Goal: Information Seeking & Learning: Learn about a topic

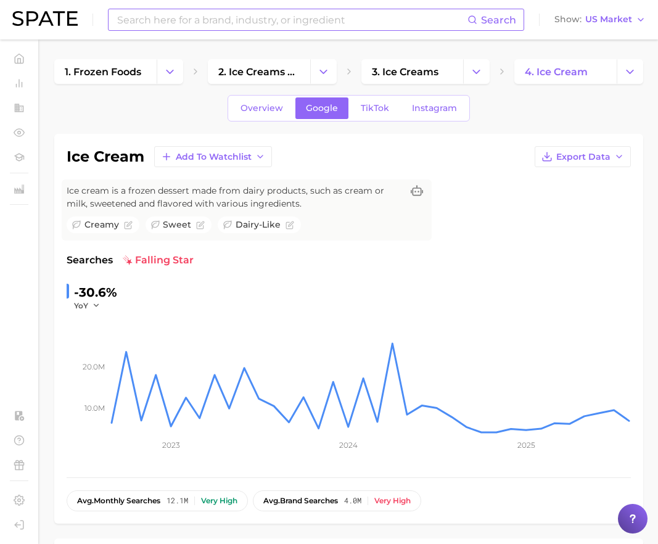
click at [394, 15] on input at bounding box center [291, 19] width 351 height 21
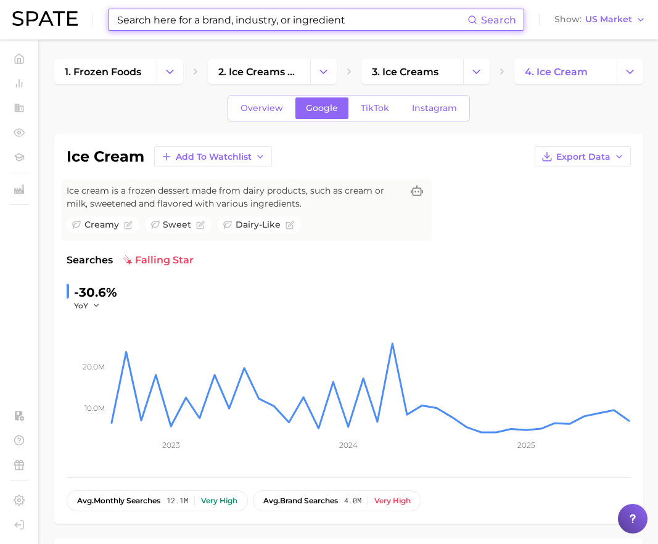
click at [445, 16] on input at bounding box center [291, 19] width 351 height 21
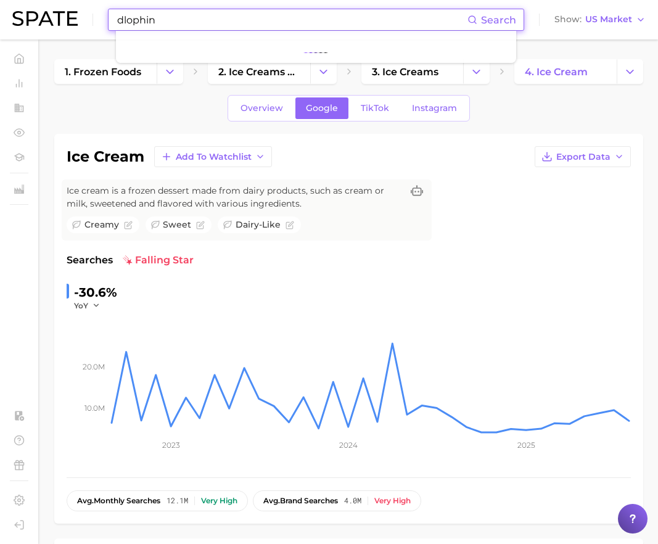
type input "dlophin"
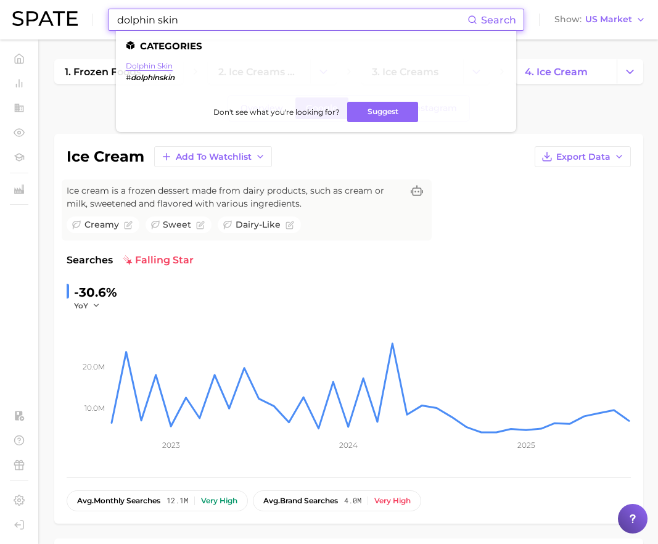
type input "dolphin skin"
click at [157, 62] on link "dolphin skin" at bounding box center [149, 65] width 47 height 9
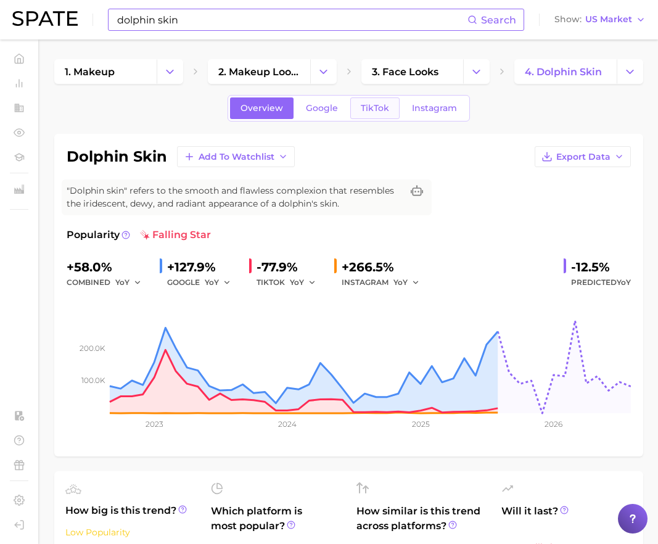
click at [362, 104] on span "TikTok" at bounding box center [375, 108] width 28 height 10
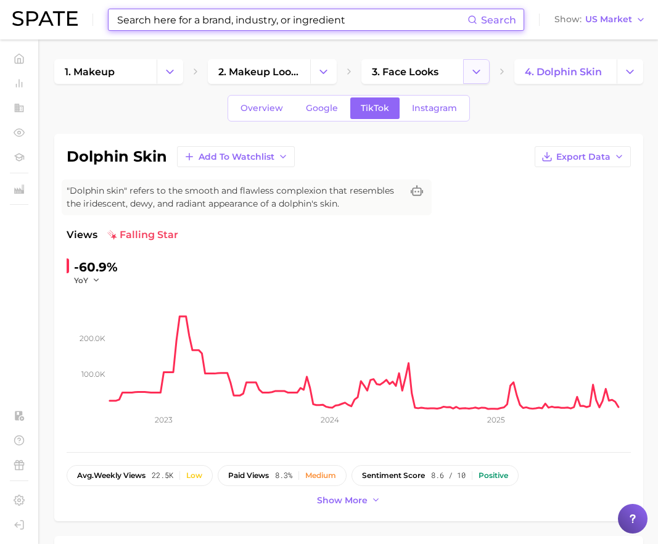
click at [480, 73] on icon "Change Category" at bounding box center [476, 71] width 13 height 13
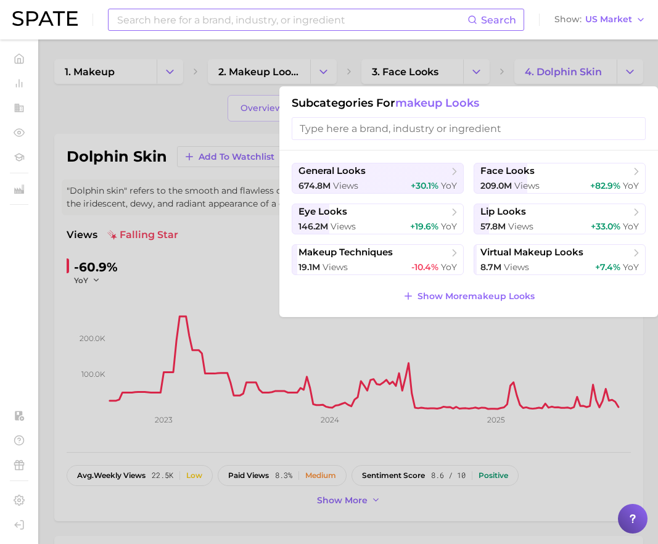
click at [517, 74] on div at bounding box center [329, 272] width 658 height 544
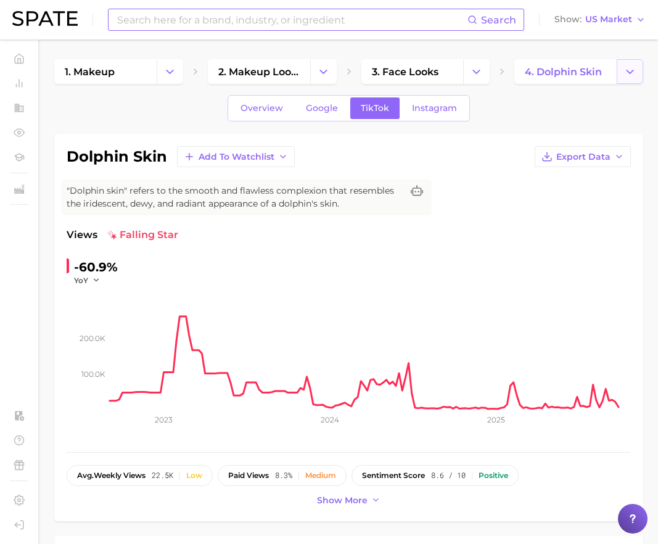
click at [517, 71] on polyline "Change Category" at bounding box center [629, 71] width 7 height 3
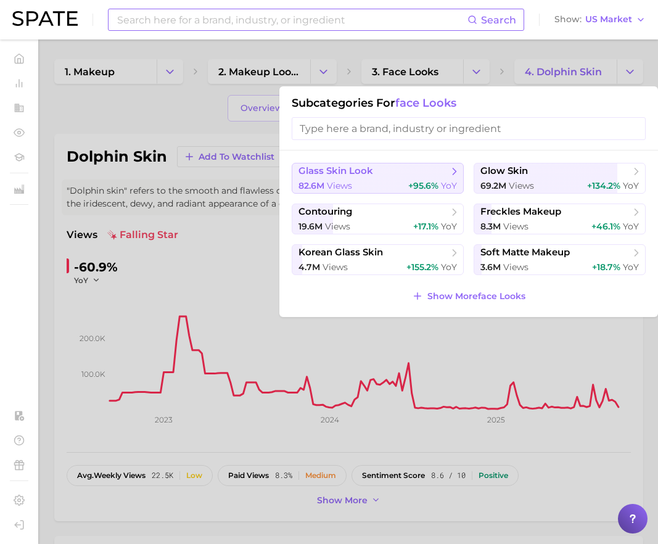
click at [409, 174] on span "glass skin look" at bounding box center [373, 171] width 150 height 12
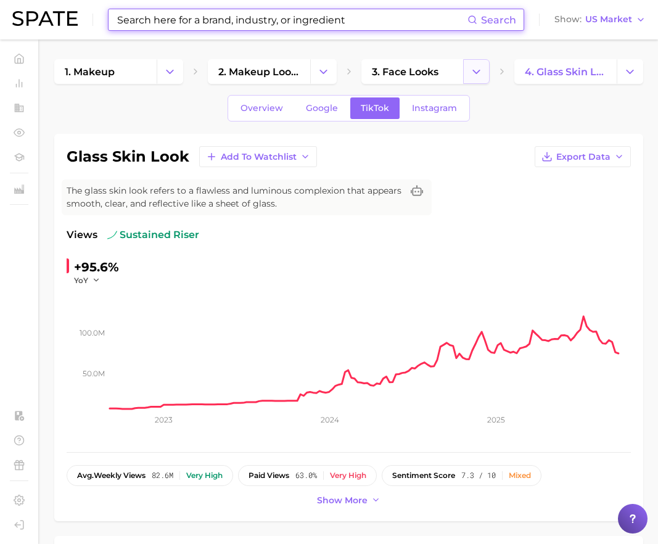
click at [475, 75] on icon "Change Category" at bounding box center [476, 71] width 13 height 13
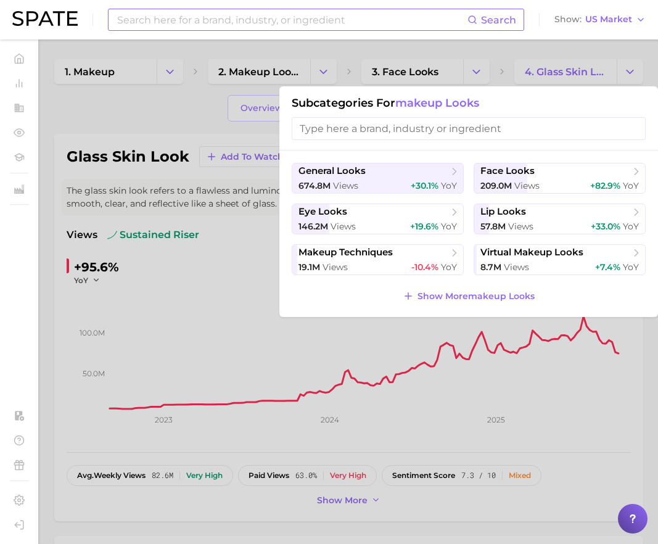
click at [501, 52] on div at bounding box center [329, 272] width 658 height 544
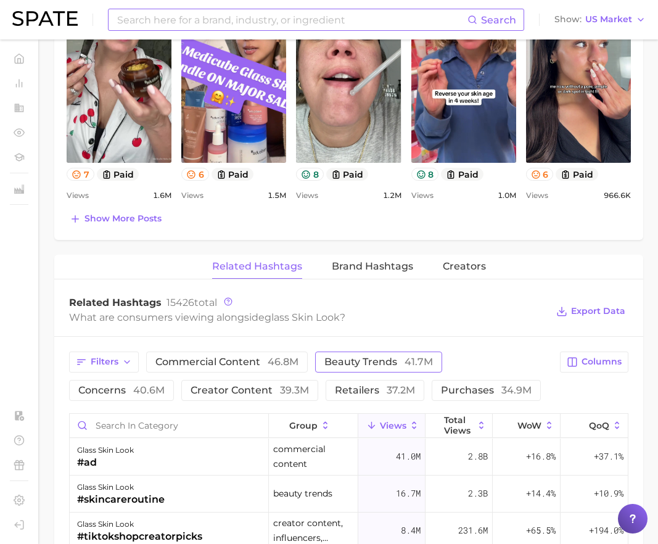
scroll to position [718, 0]
